Goal: Entertainment & Leisure: Consume media (video, audio)

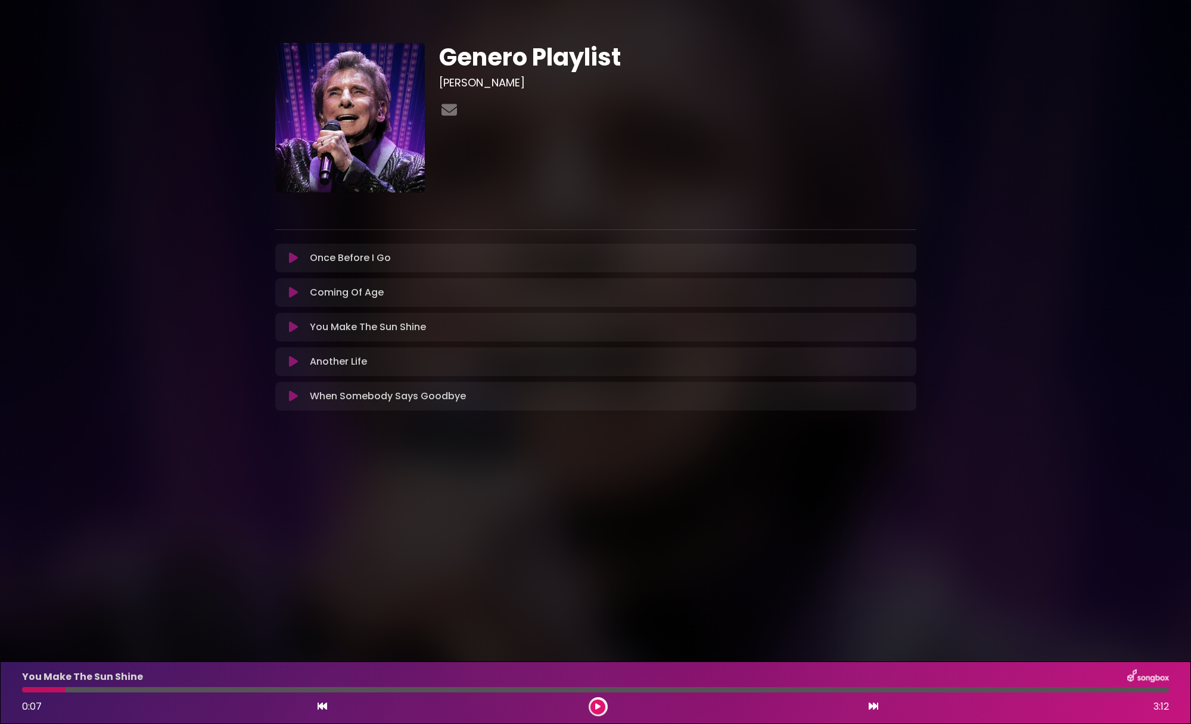
click at [290, 328] on icon at bounding box center [293, 327] width 9 height 12
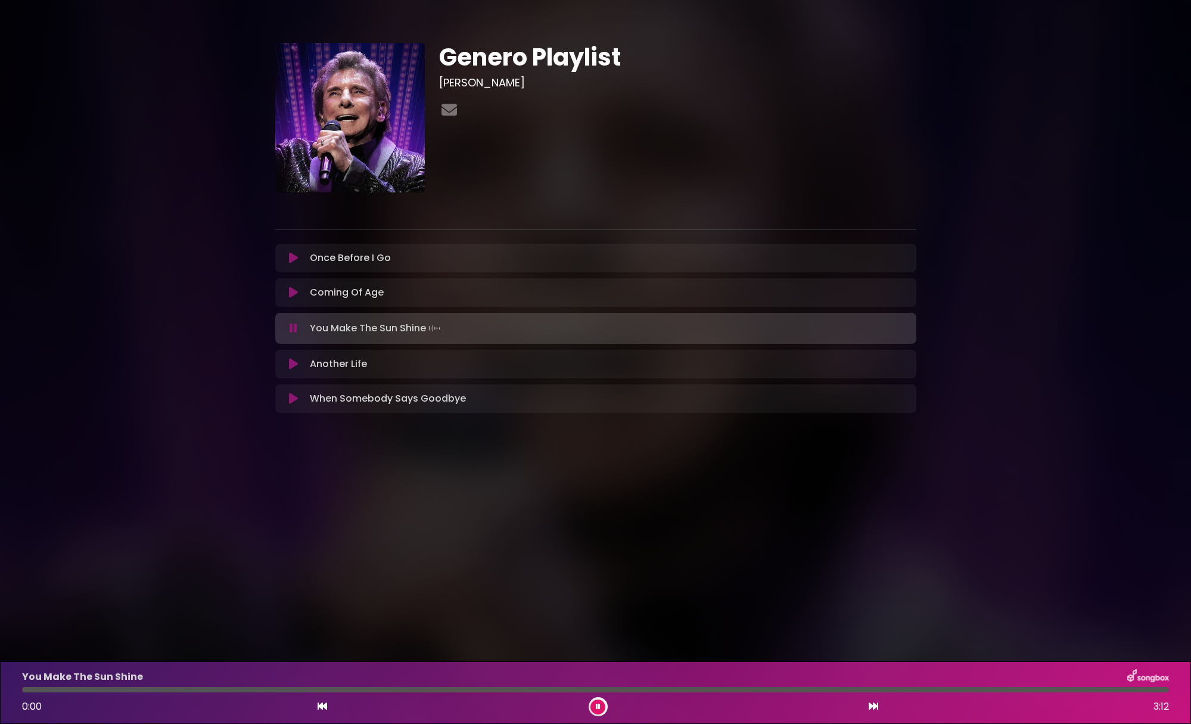
drag, startPoint x: 46, startPoint y: 688, endPoint x: 4, endPoint y: 688, distance: 42.9
click at [4, 688] on div "You Make The Sun Shine 0:00 3:12" at bounding box center [595, 692] width 1191 height 63
click at [299, 689] on div at bounding box center [197, 689] width 350 height 5
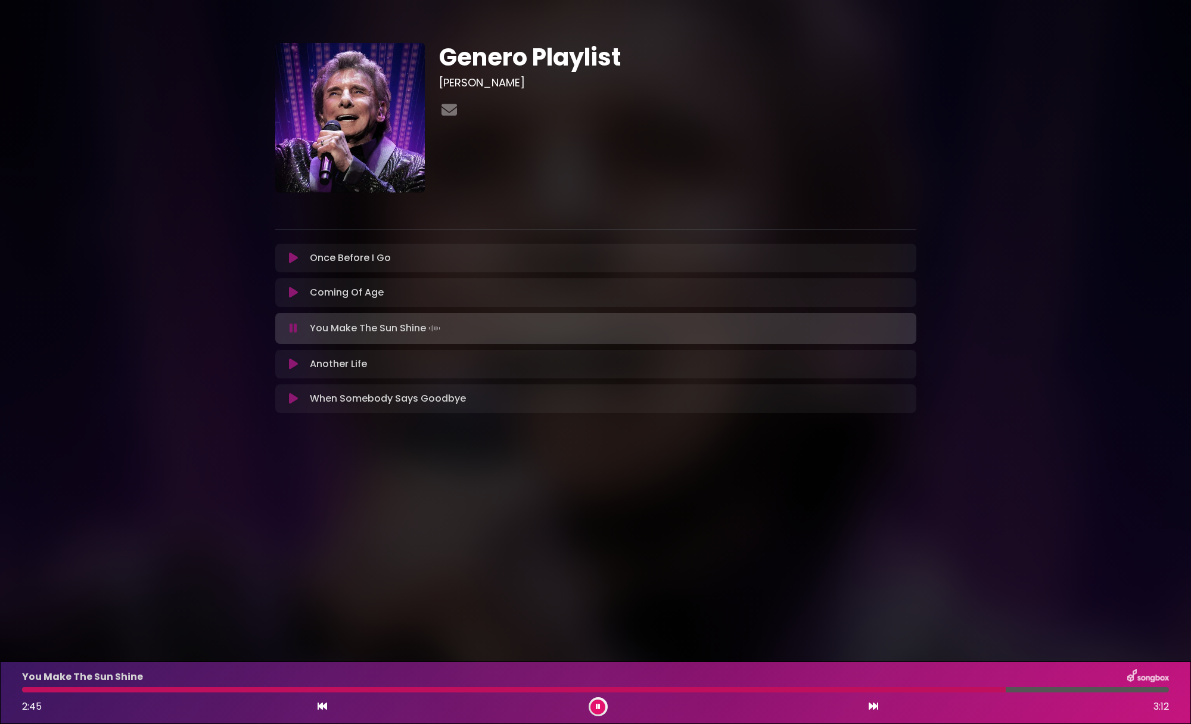
click at [916, 688] on div at bounding box center [514, 689] width 984 height 5
click at [897, 689] on div at bounding box center [471, 689] width 899 height 5
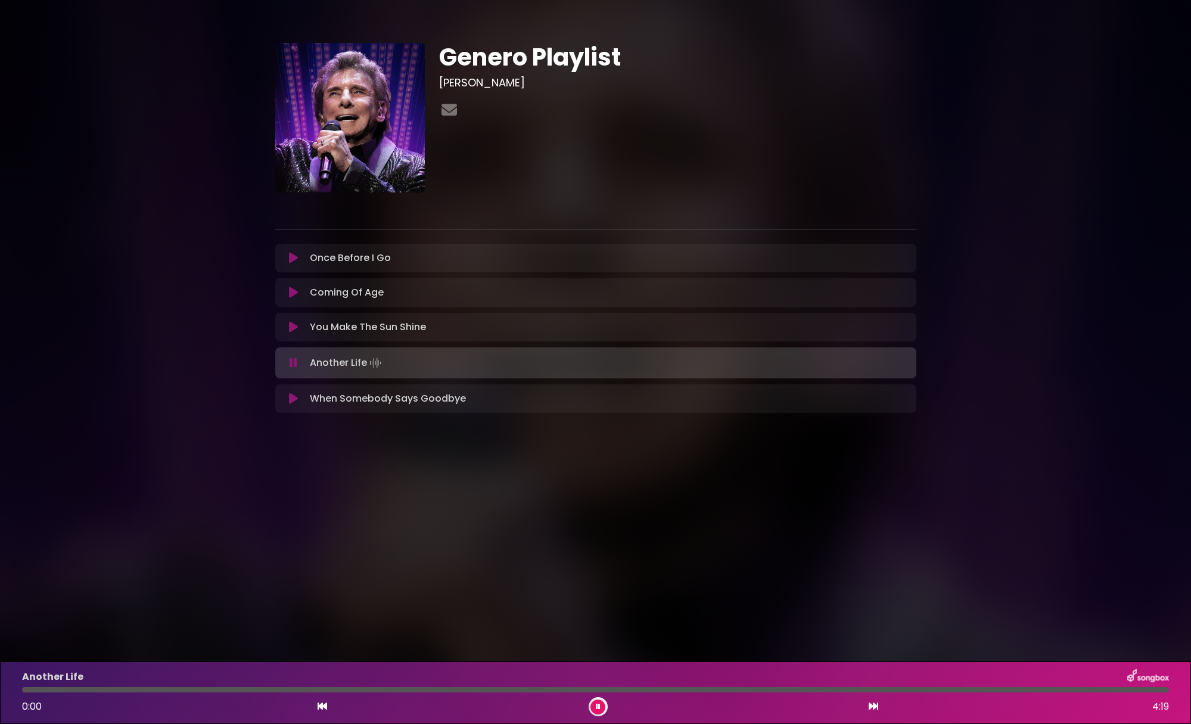
click at [699, 691] on div at bounding box center [595, 689] width 1147 height 5
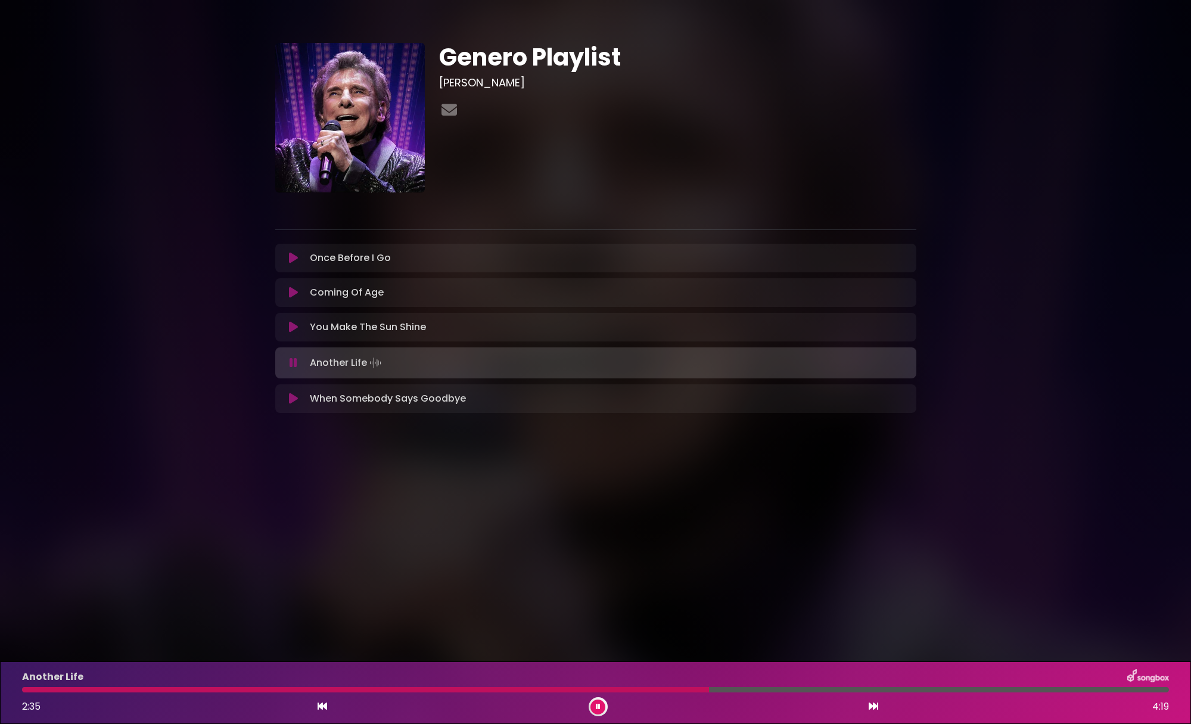
click at [289, 323] on icon at bounding box center [293, 327] width 9 height 12
click at [731, 689] on div at bounding box center [595, 689] width 1147 height 5
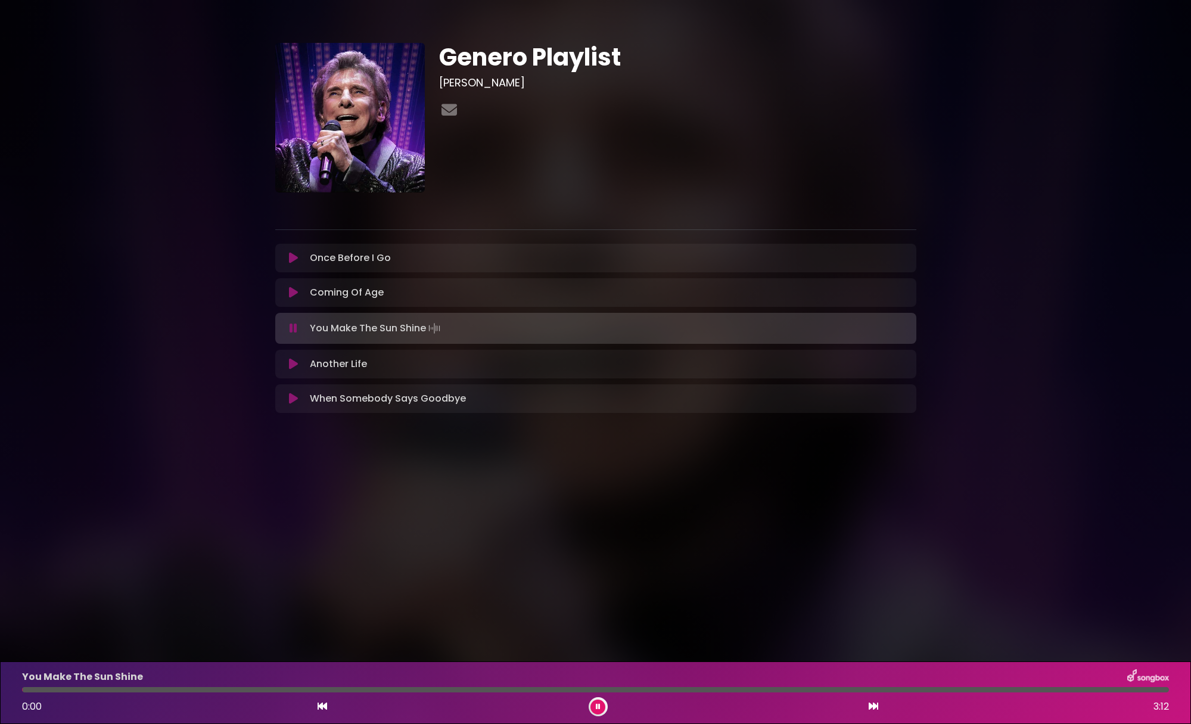
click at [719, 692] on div at bounding box center [595, 689] width 1147 height 5
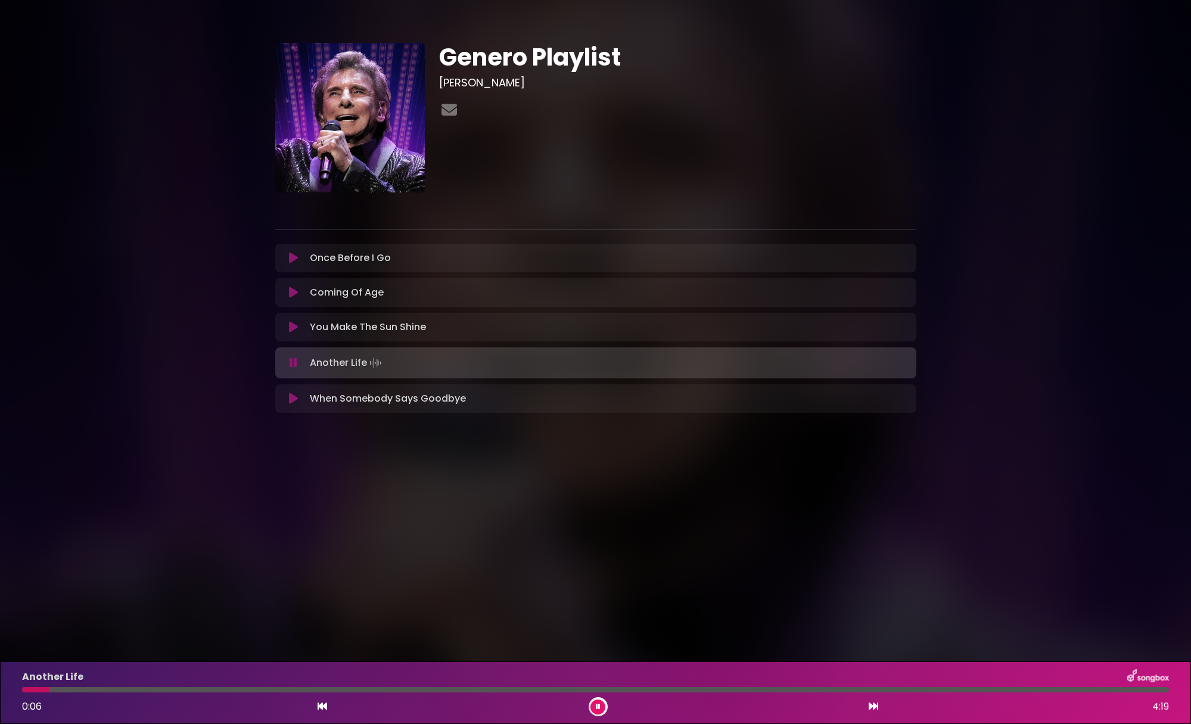
click at [293, 291] on icon at bounding box center [293, 293] width 9 height 12
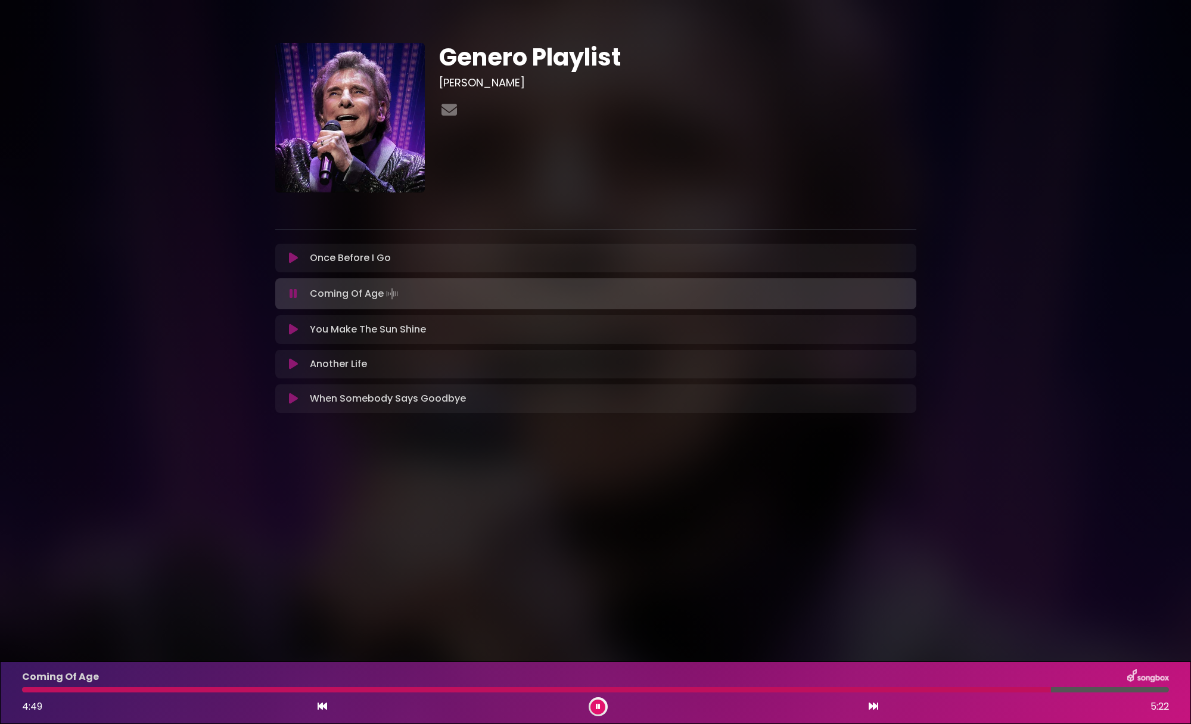
click at [294, 333] on icon at bounding box center [293, 330] width 9 height 12
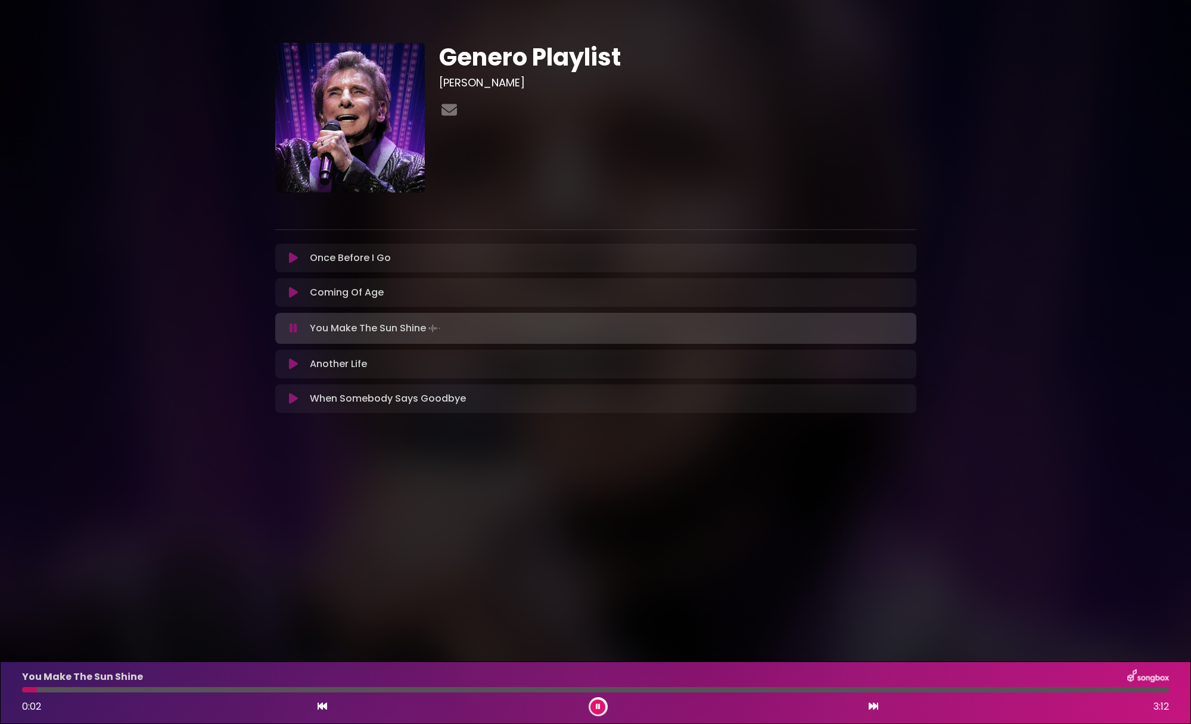
click at [37, 688] on div at bounding box center [595, 689] width 1147 height 5
drag, startPoint x: 37, startPoint y: 688, endPoint x: 15, endPoint y: 688, distance: 21.5
click at [15, 688] on div at bounding box center [595, 689] width 1161 height 5
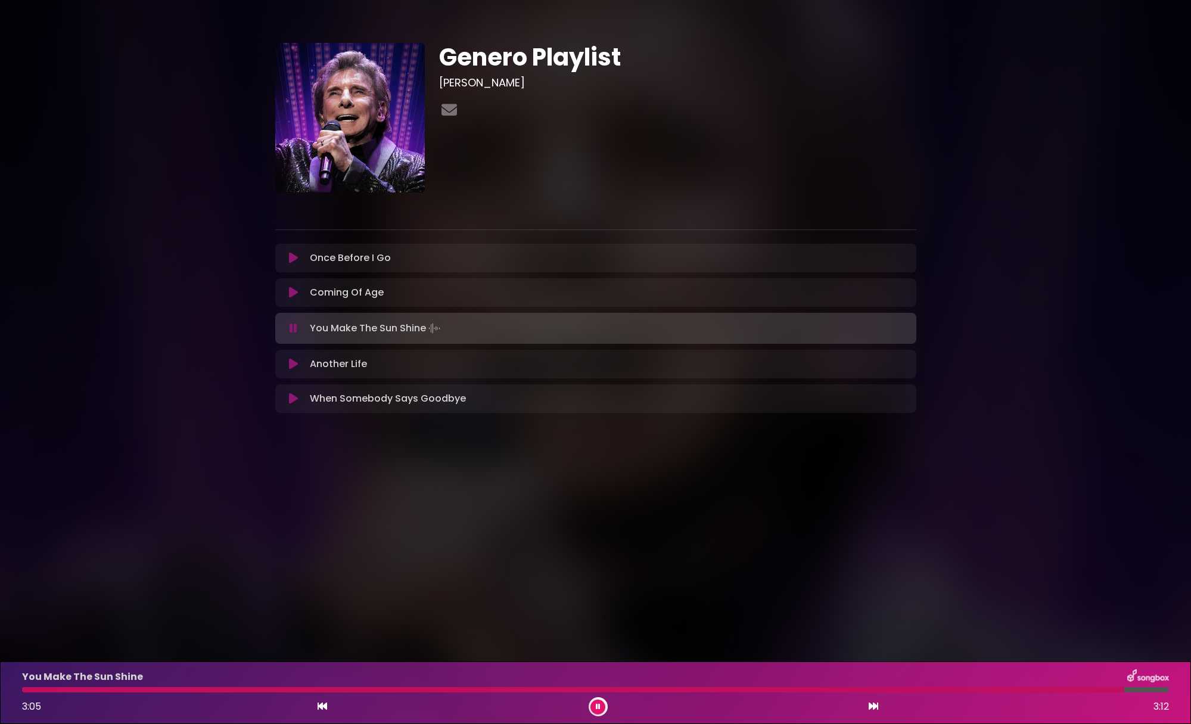
click at [1076, 688] on div at bounding box center [573, 689] width 1102 height 5
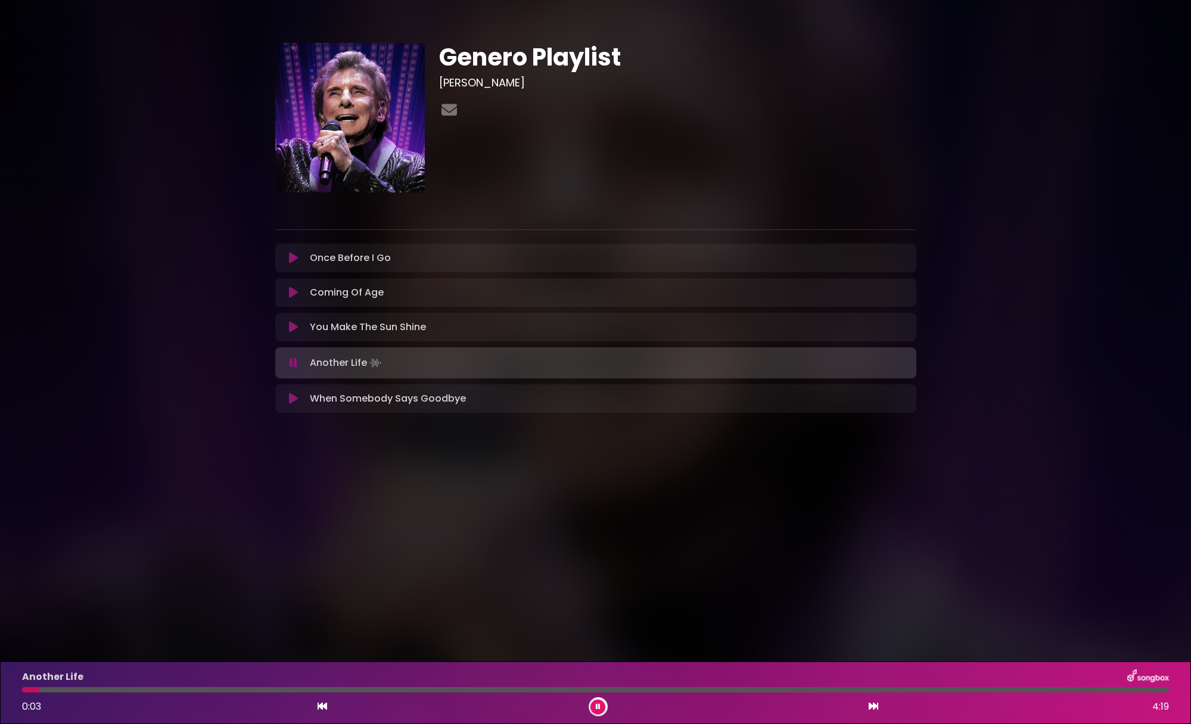
click at [294, 359] on icon at bounding box center [293, 363] width 11 height 14
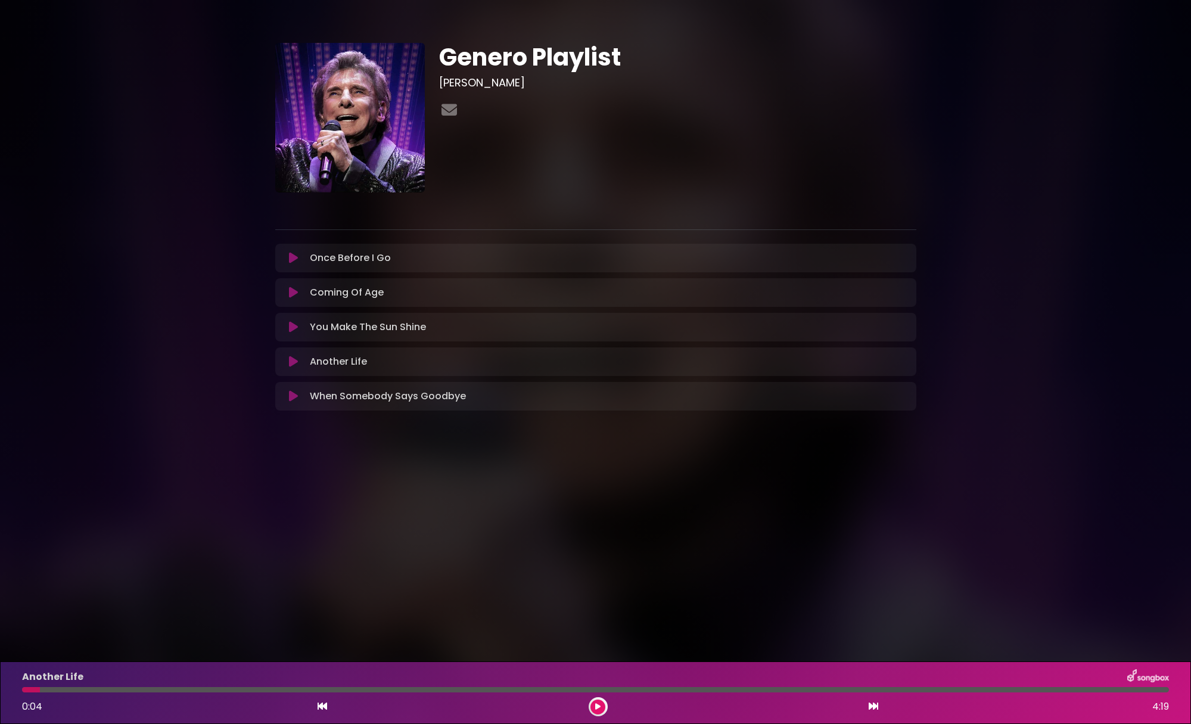
click at [291, 328] on icon at bounding box center [293, 327] width 10 height 13
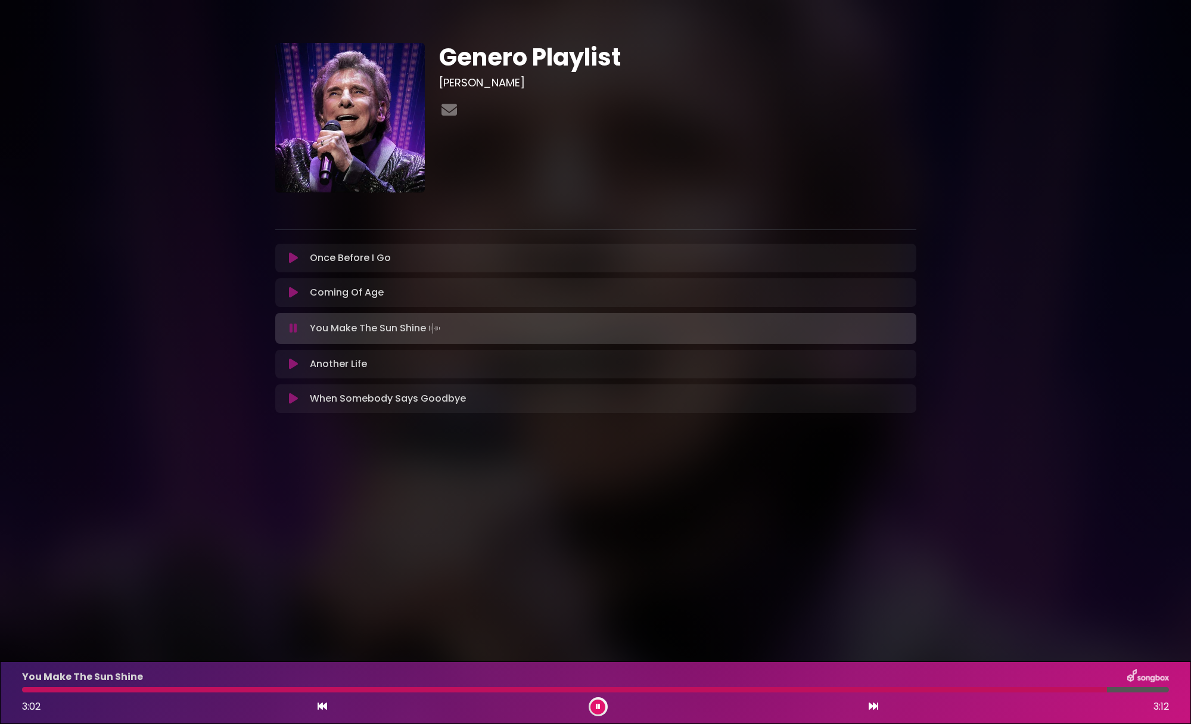
click at [124, 689] on div at bounding box center [564, 689] width 1085 height 5
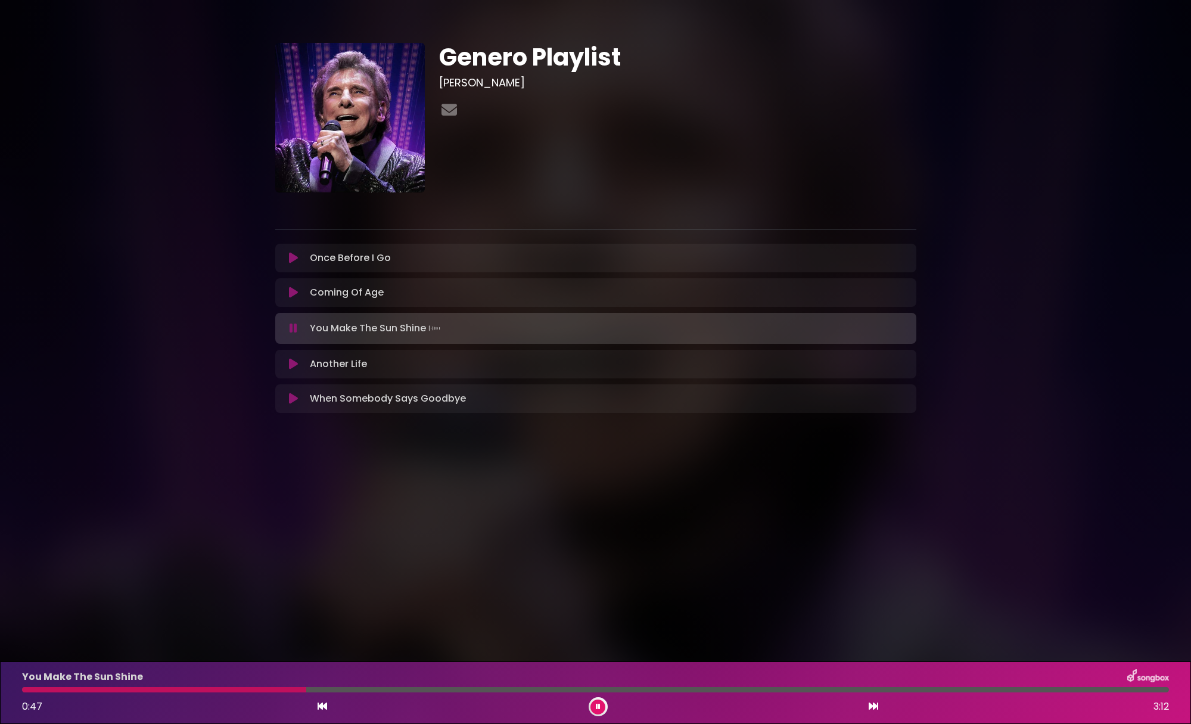
drag, startPoint x: 162, startPoint y: 688, endPoint x: 305, endPoint y: 693, distance: 143.1
click at [305, 693] on div "You Make The Sun Shine 0:47 3:12" at bounding box center [595, 692] width 1161 height 47
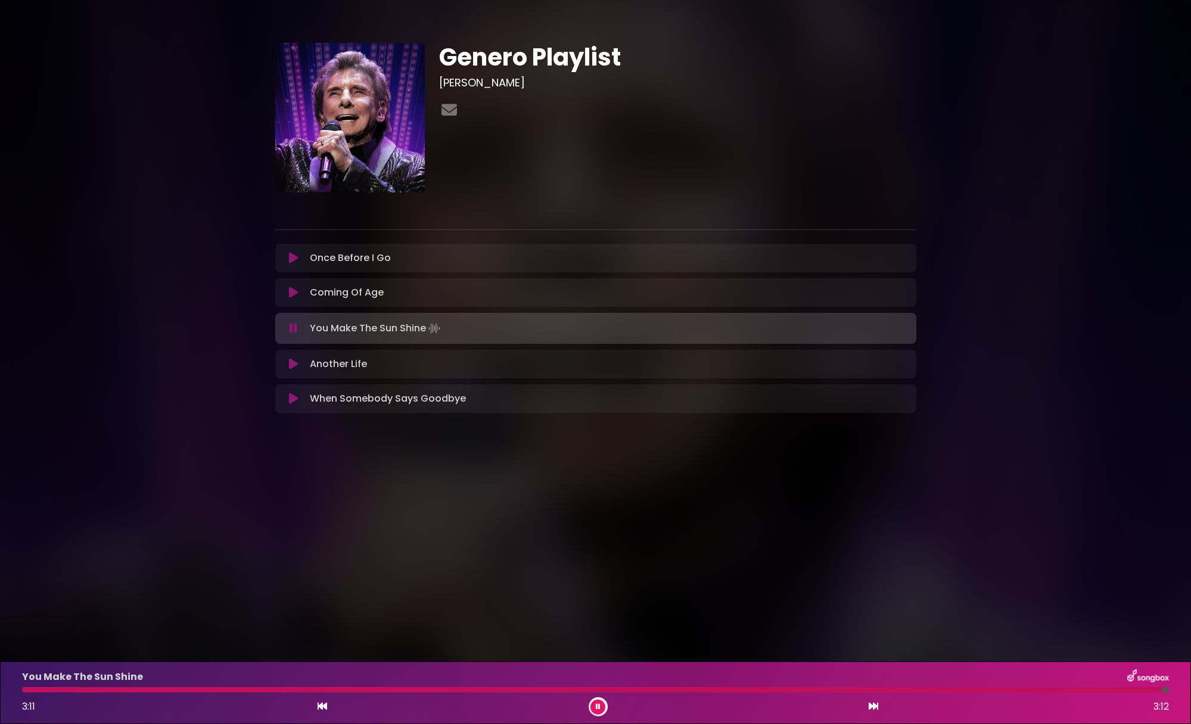
click at [595, 703] on button at bounding box center [598, 707] width 15 height 15
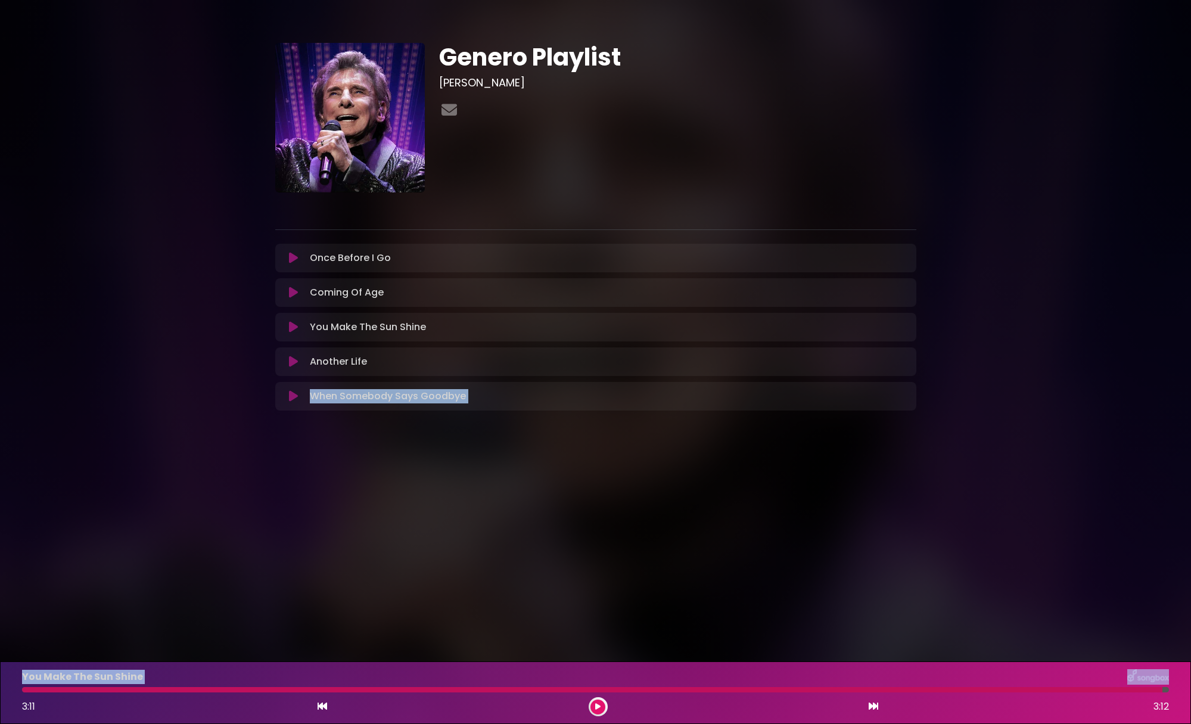
drag, startPoint x: 33, startPoint y: 691, endPoint x: -17, endPoint y: 686, distance: 49.7
click at [0, 686] on html "× Genero Playlist [PERSON_NAME] ×" at bounding box center [595, 362] width 1191 height 724
click at [71, 688] on div at bounding box center [592, 689] width 1141 height 5
click at [25, 689] on div at bounding box center [592, 689] width 1141 height 5
click at [279, 328] on div "You Make The Sun Shine Loading Track..." at bounding box center [595, 327] width 641 height 14
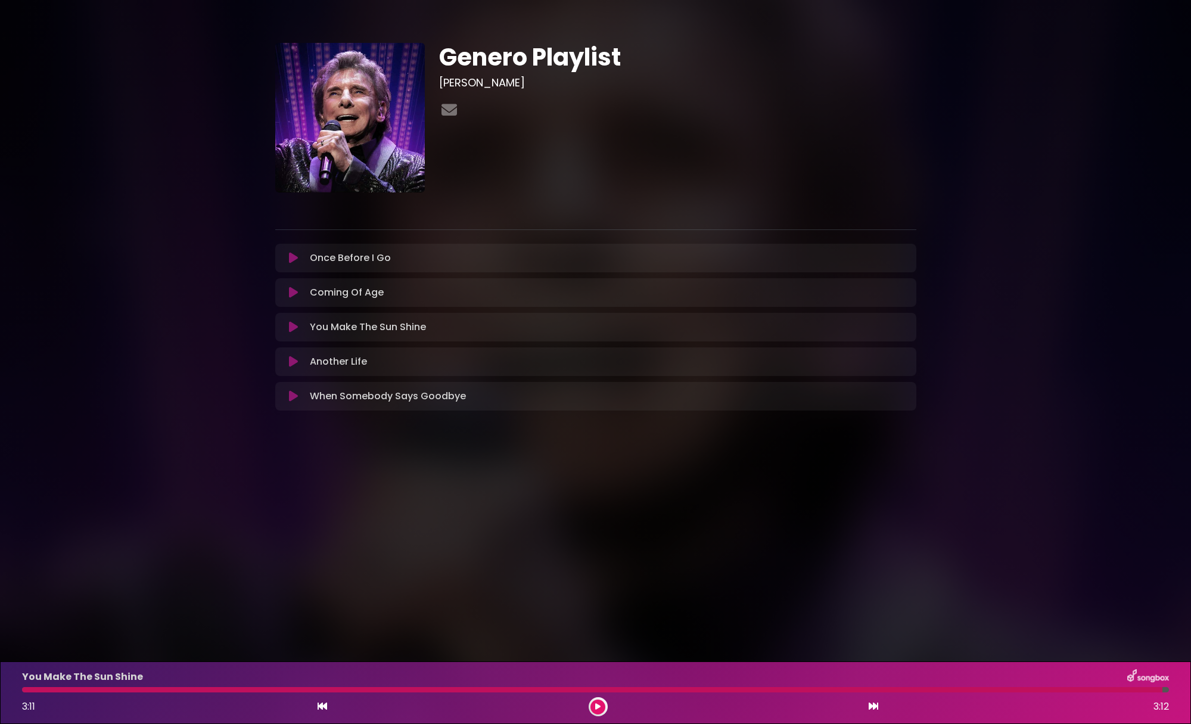
click at [291, 329] on icon at bounding box center [294, 327] width 10 height 13
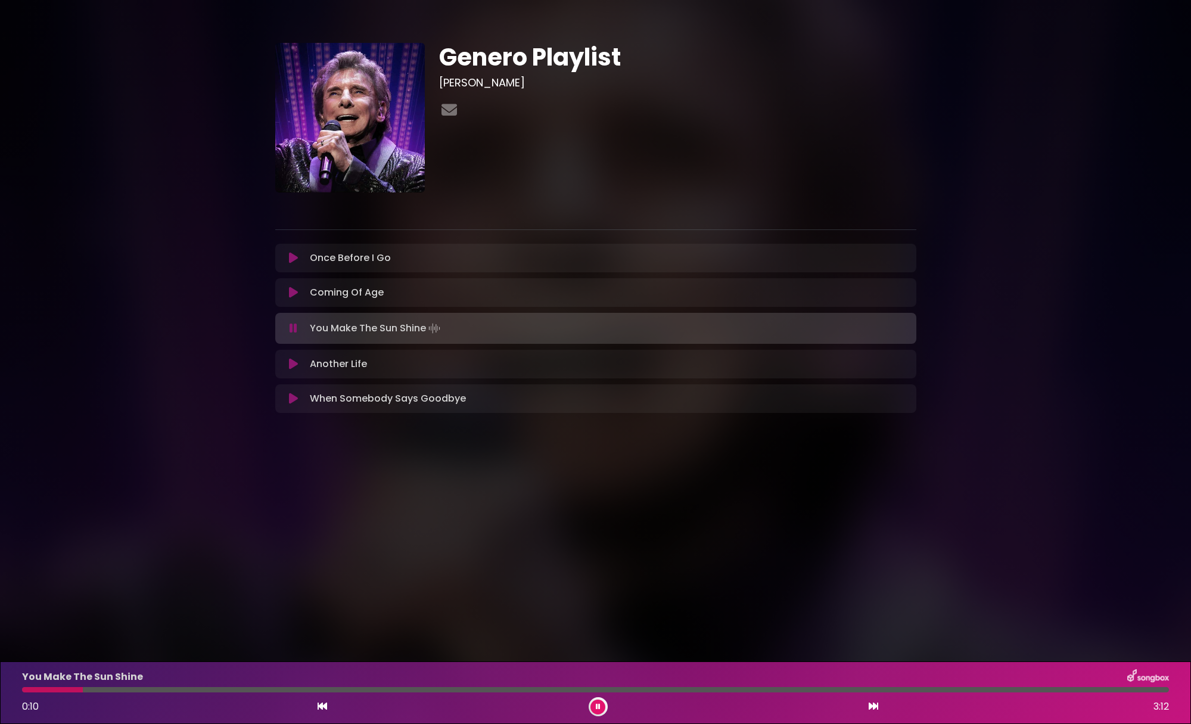
click at [291, 329] on icon at bounding box center [294, 328] width 8 height 12
